Goal: Task Accomplishment & Management: Use online tool/utility

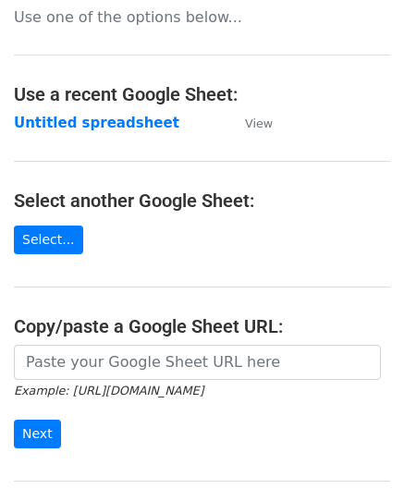
scroll to position [185, 0]
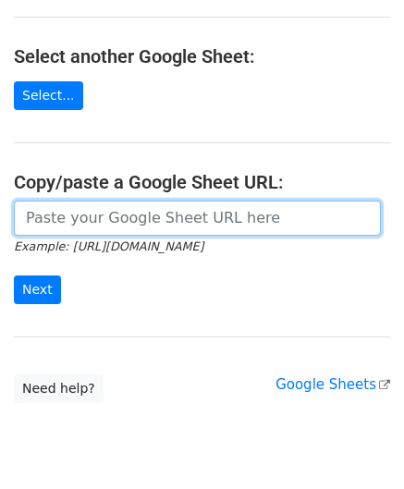
click at [89, 208] on input "url" at bounding box center [197, 218] width 367 height 35
paste input "https://docs.google.com/spreadsheets/d/1WScGdz8KaSXsOtHpsO4LnA-H8s6a4XfhXWbQCAw…"
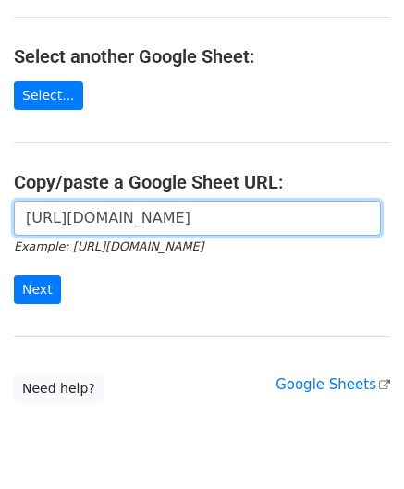
scroll to position [0, 421]
type input "https://docs.google.com/spreadsheets/d/1WScGdz8KaSXsOtHpsO4LnA-H8s6a4XfhXWbQCAw…"
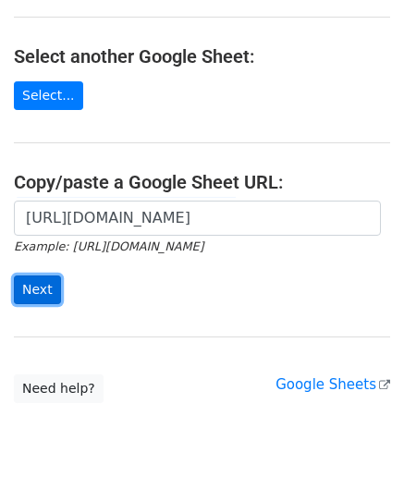
click at [36, 292] on input "Next" at bounding box center [37, 290] width 47 height 29
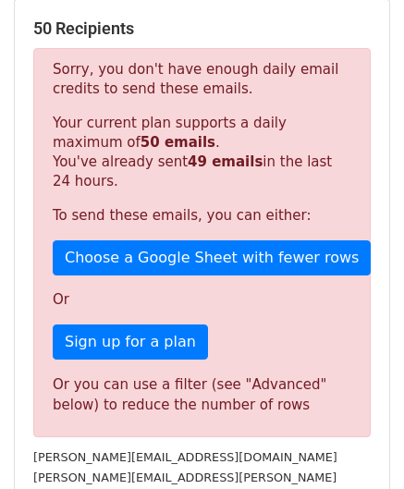
scroll to position [577, 0]
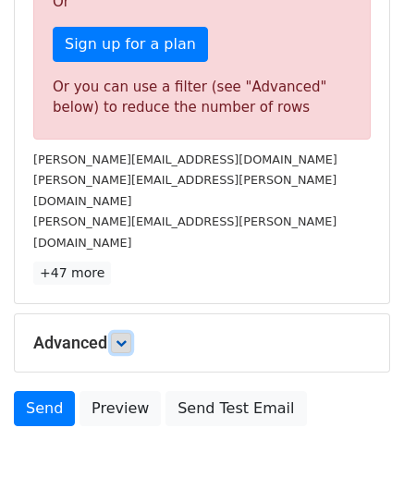
click at [115, 333] on link at bounding box center [121, 343] width 20 height 20
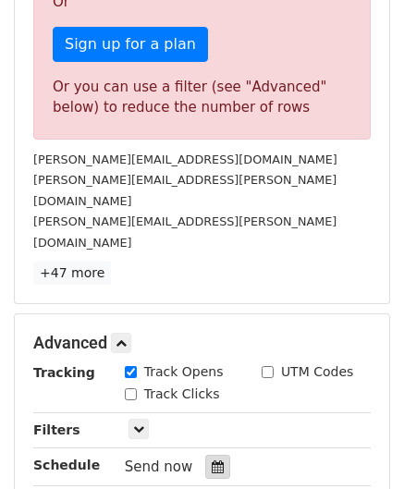
click at [211, 455] on div at bounding box center [217, 467] width 25 height 24
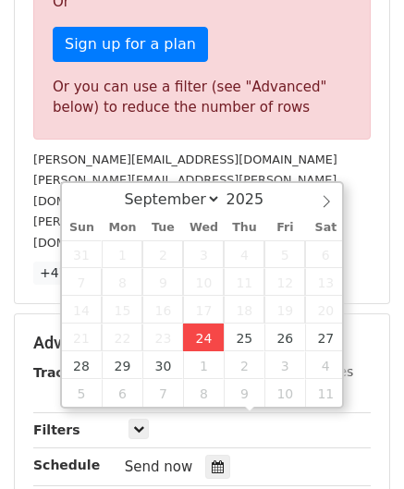
type input "[DATE] 12:00"
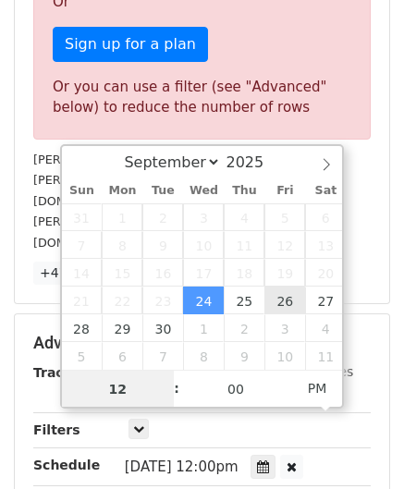
paste input "6"
type input "6"
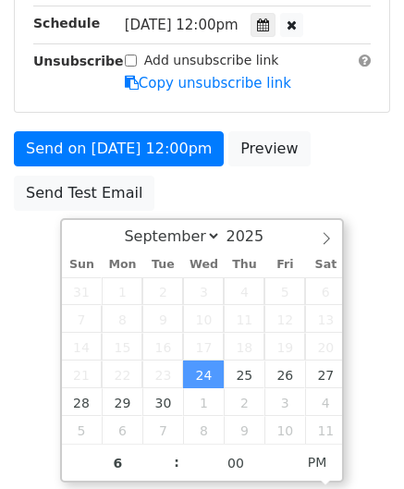
type input "[DATE] 18:00"
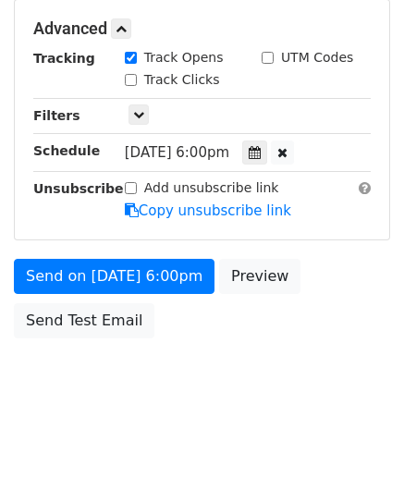
scroll to position [848, 0]
